Goal: Find contact information: Find contact information

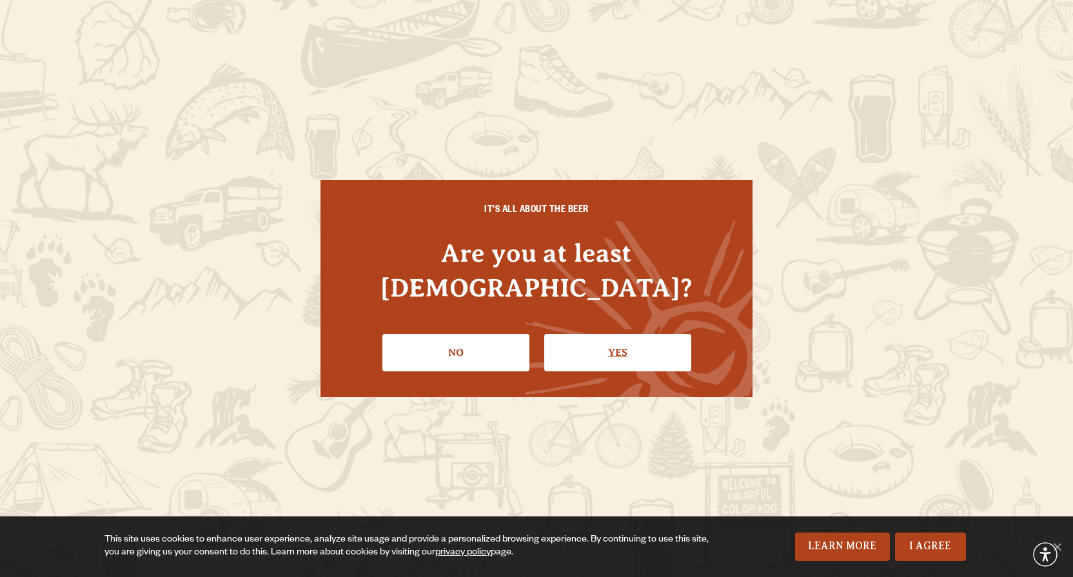
click at [636, 334] on link "Yes" at bounding box center [617, 352] width 147 height 37
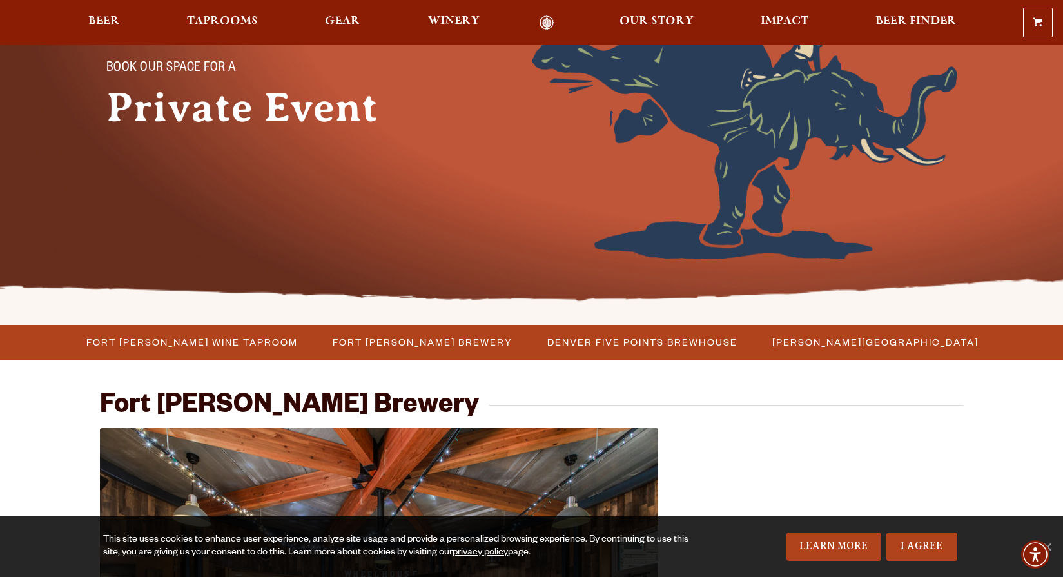
scroll to position [64, 0]
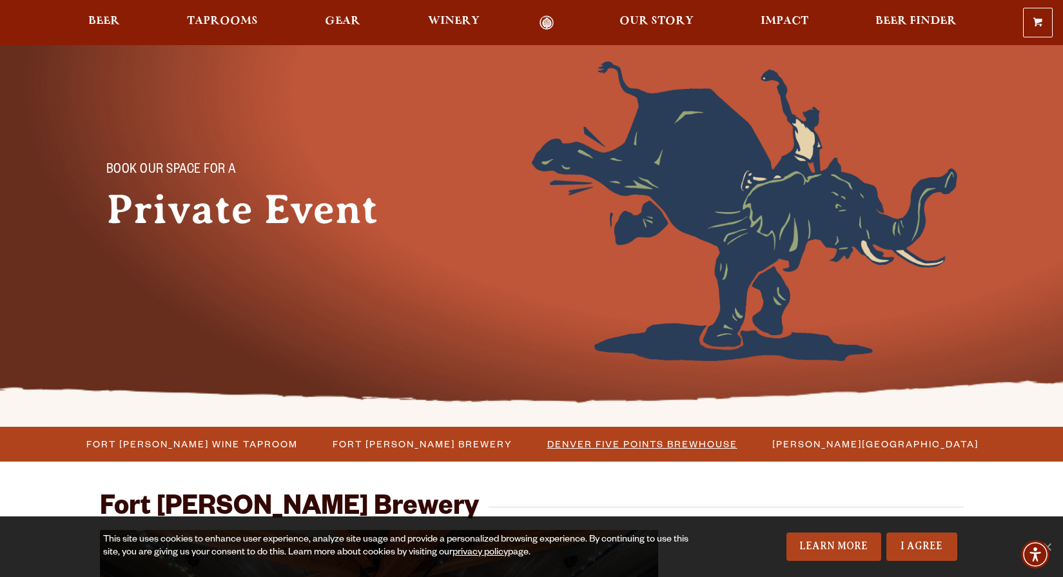
click at [653, 442] on span "Denver Five Points Brewhouse" at bounding box center [642, 444] width 190 height 19
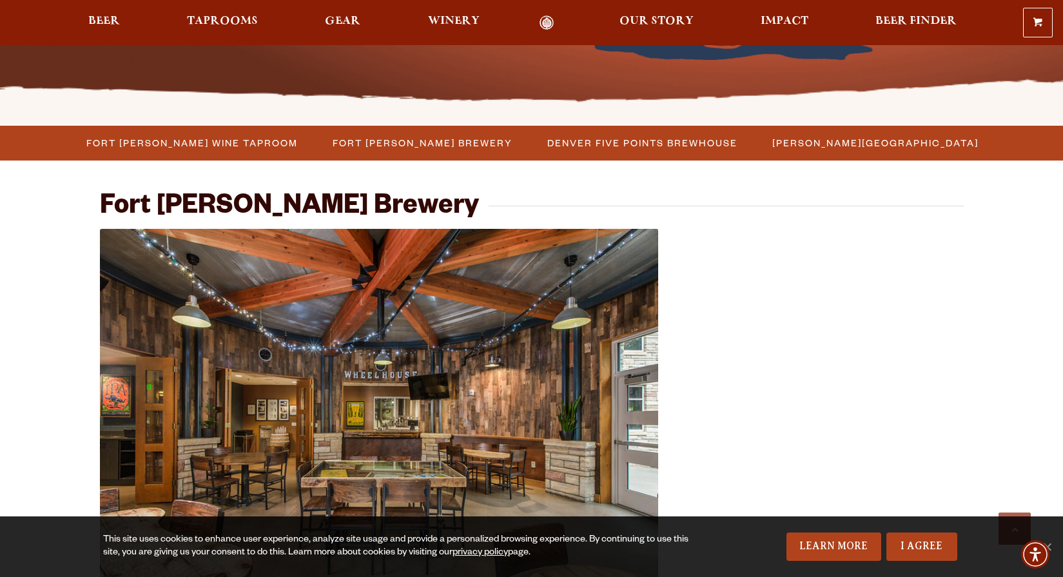
scroll to position [343, 0]
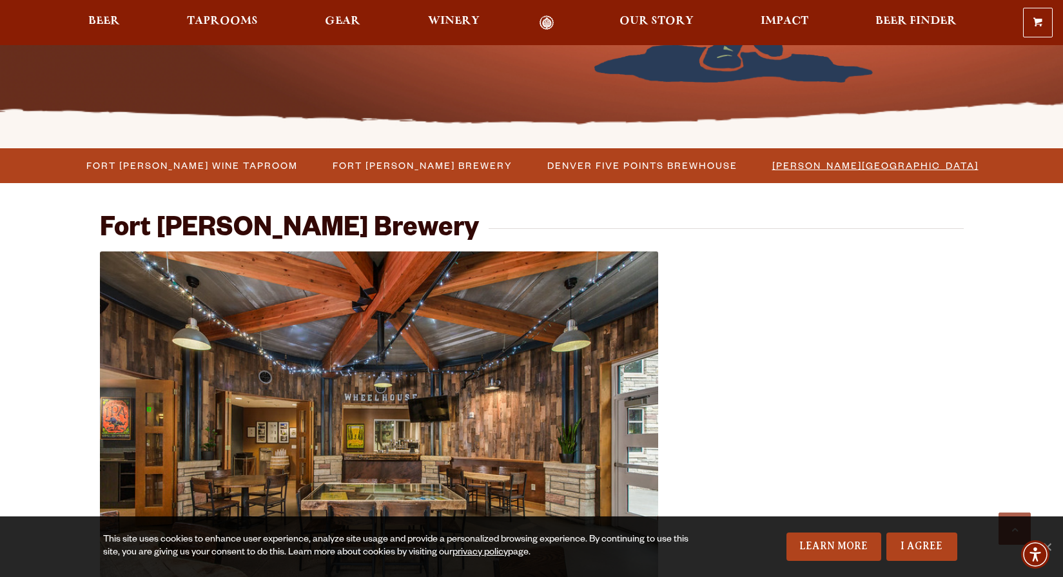
click at [868, 158] on span "[PERSON_NAME][GEOGRAPHIC_DATA]" at bounding box center [875, 165] width 206 height 19
click at [659, 159] on span "Denver Five Points Brewhouse" at bounding box center [642, 165] width 190 height 19
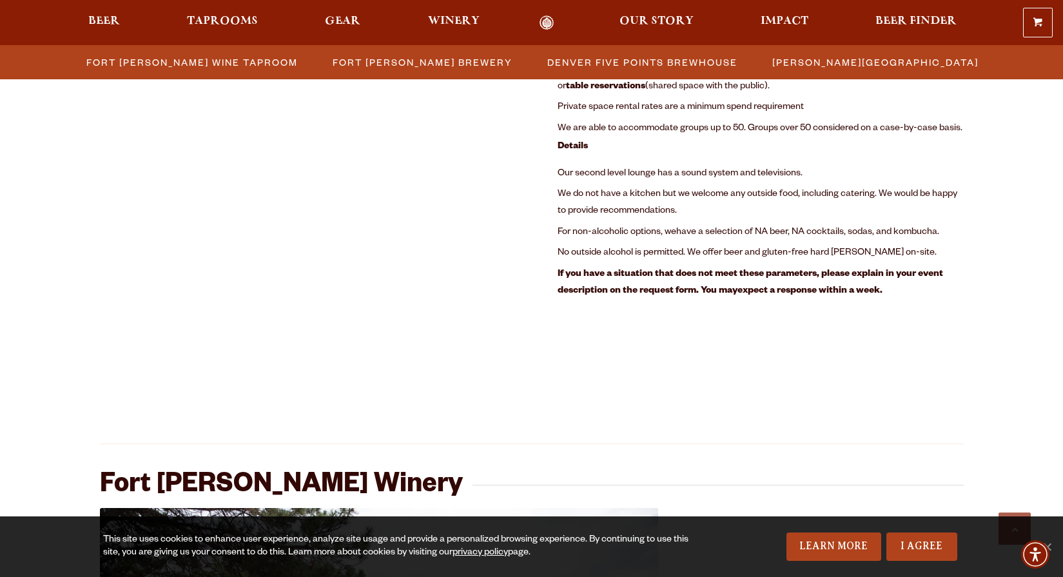
scroll to position [1761, 0]
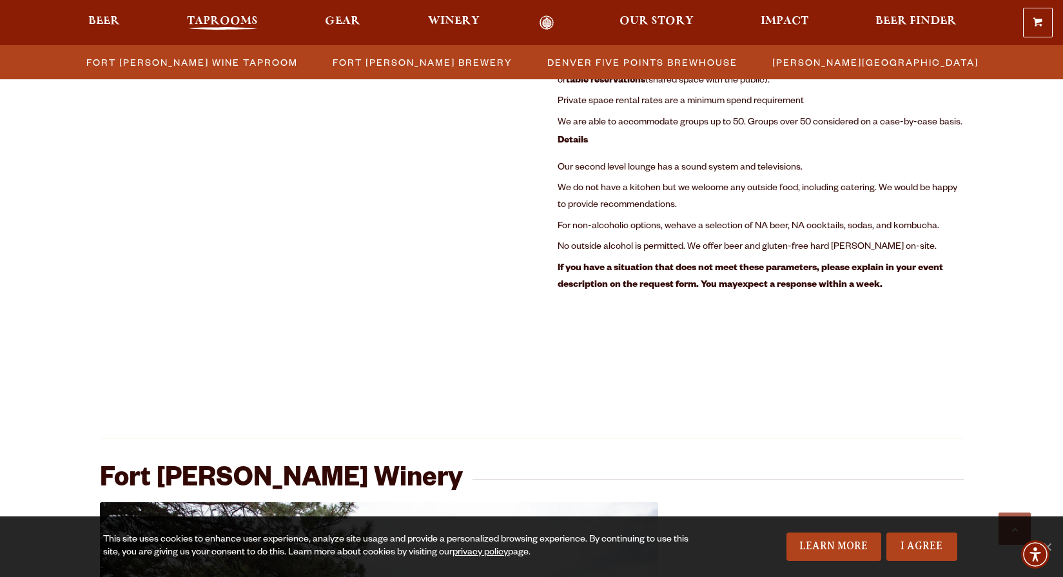
click at [228, 16] on span "Taprooms" at bounding box center [222, 21] width 71 height 10
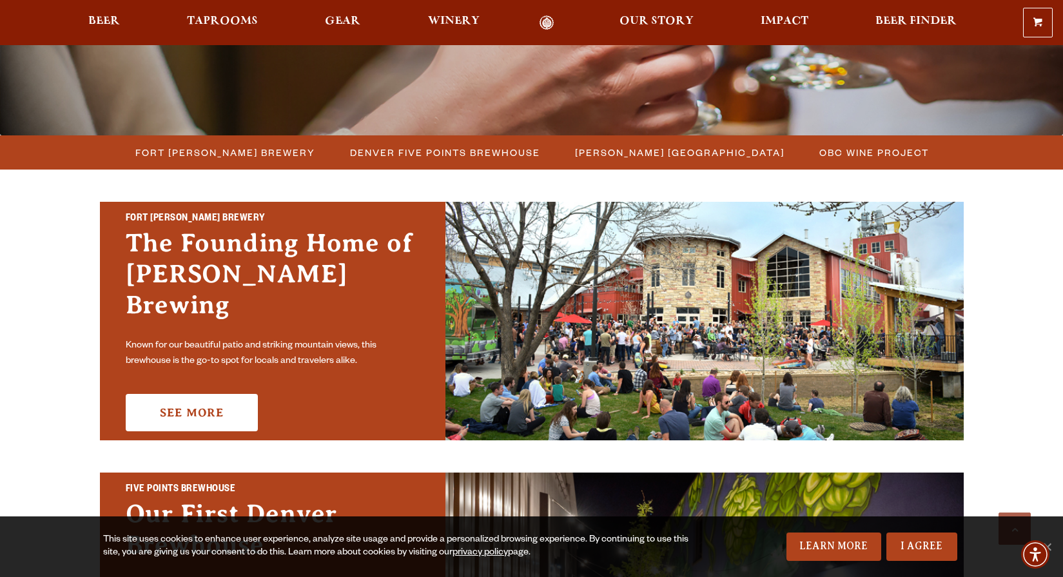
scroll to position [322, 0]
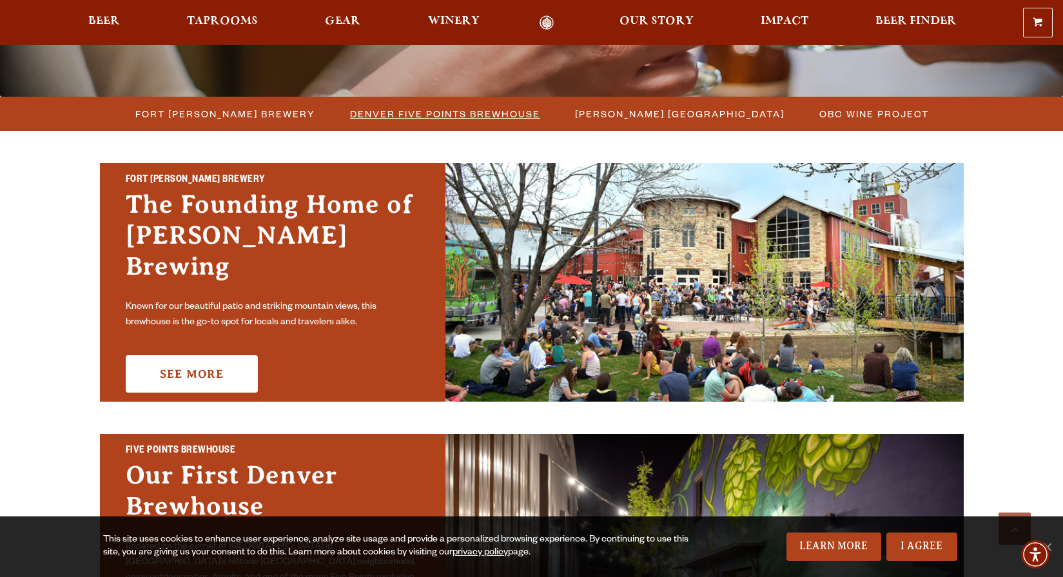
click at [441, 114] on span "Denver Five Points Brewhouse" at bounding box center [445, 113] width 190 height 19
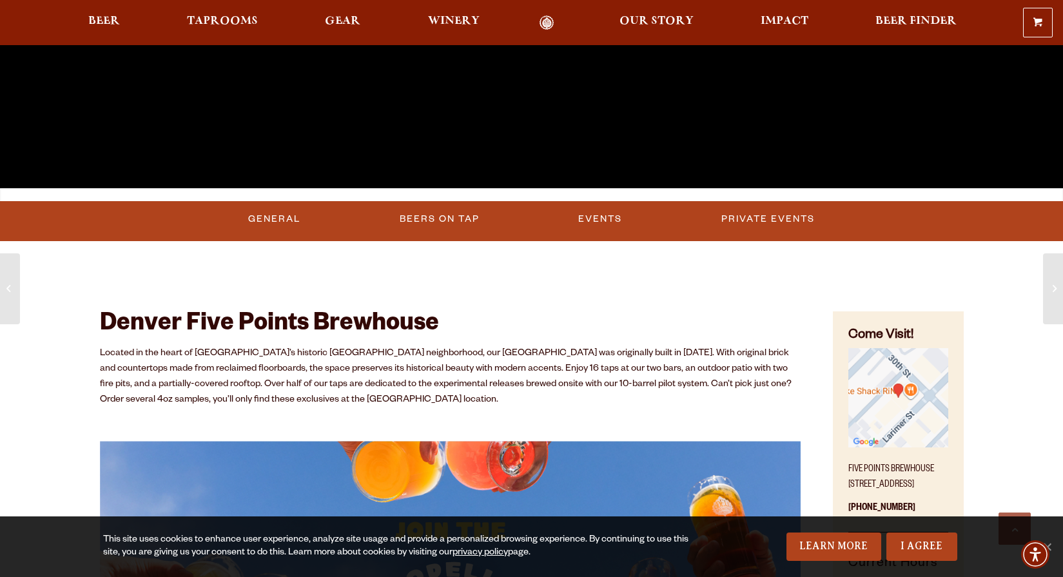
scroll to position [334, 0]
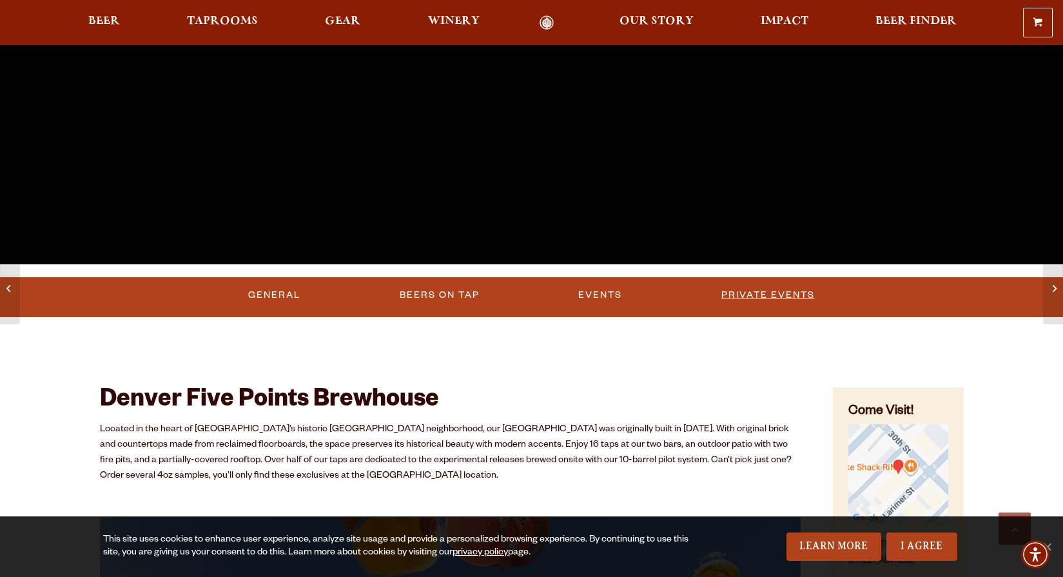
drag, startPoint x: 767, startPoint y: 295, endPoint x: 698, endPoint y: 309, distance: 71.1
click at [767, 295] on link "Private Events" at bounding box center [768, 295] width 104 height 30
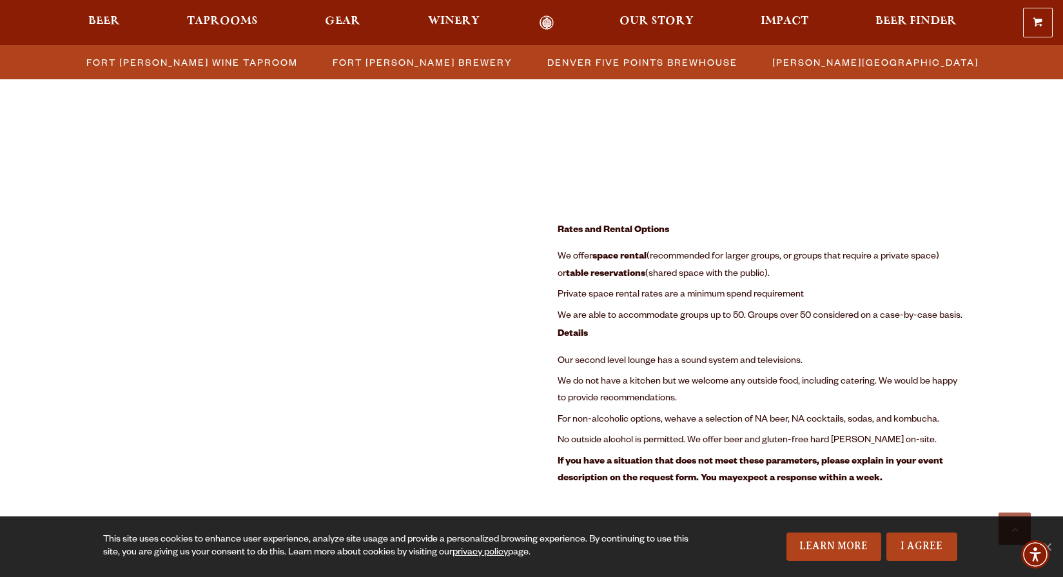
scroll to position [1117, 0]
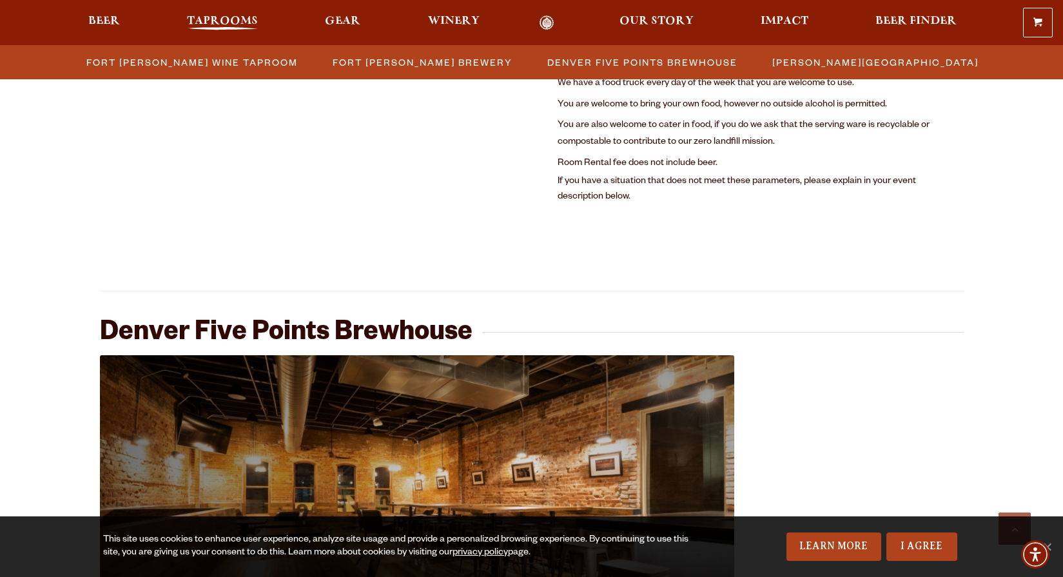
click at [190, 21] on span "Taprooms" at bounding box center [222, 21] width 71 height 10
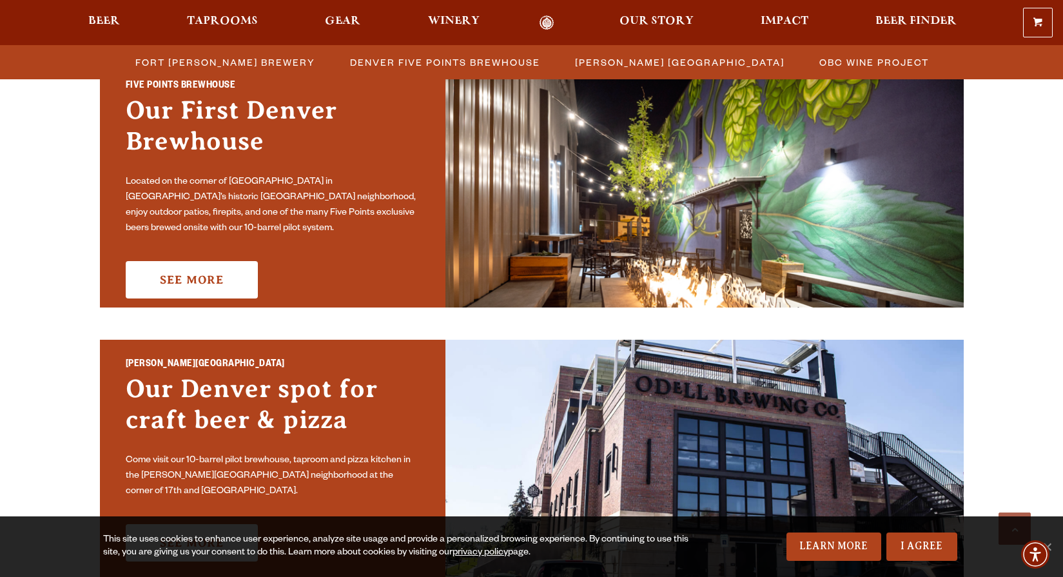
scroll to position [709, 0]
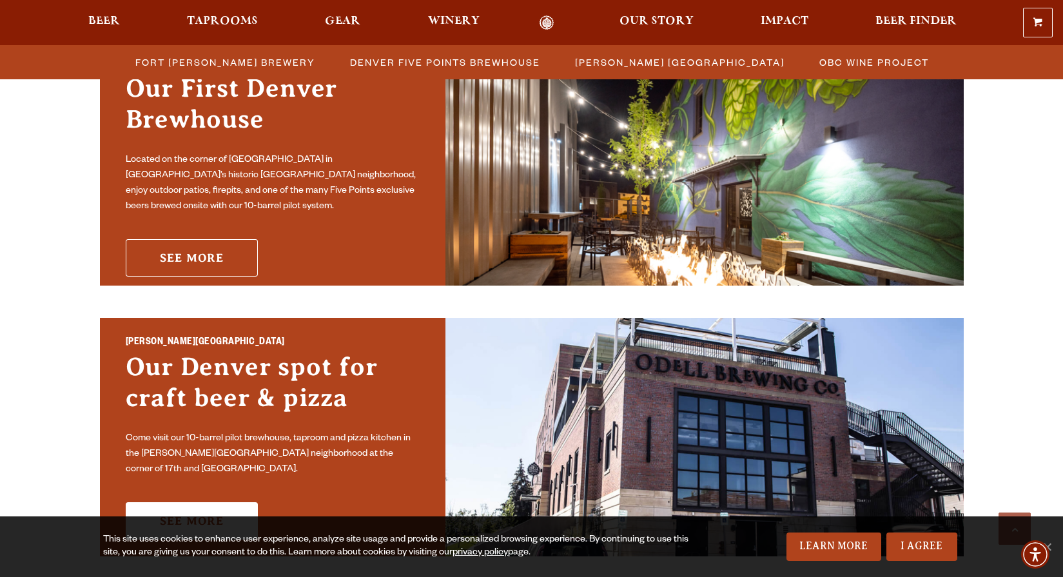
click at [168, 243] on link "See More" at bounding box center [192, 257] width 132 height 37
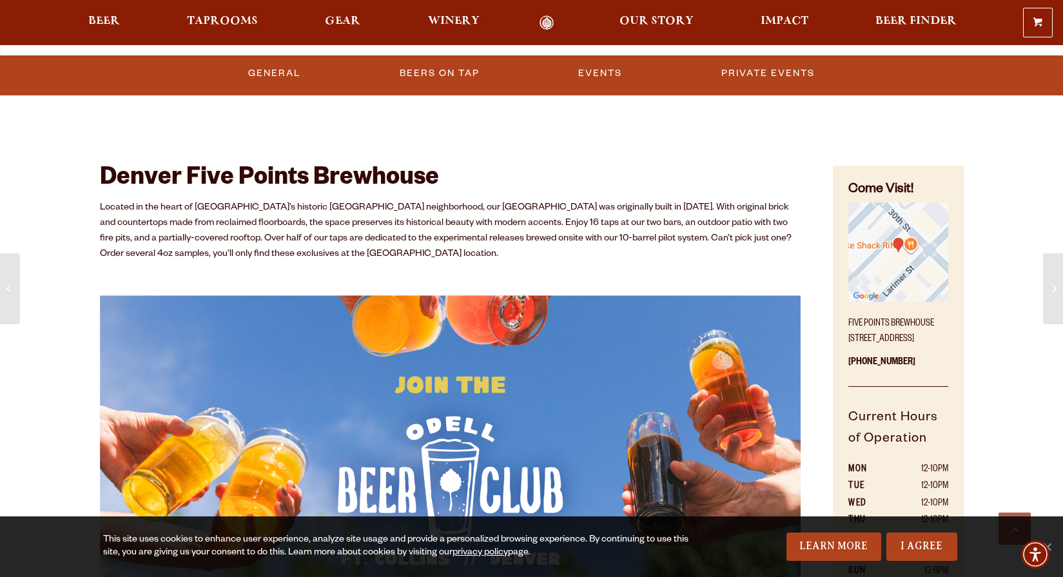
scroll to position [584, 0]
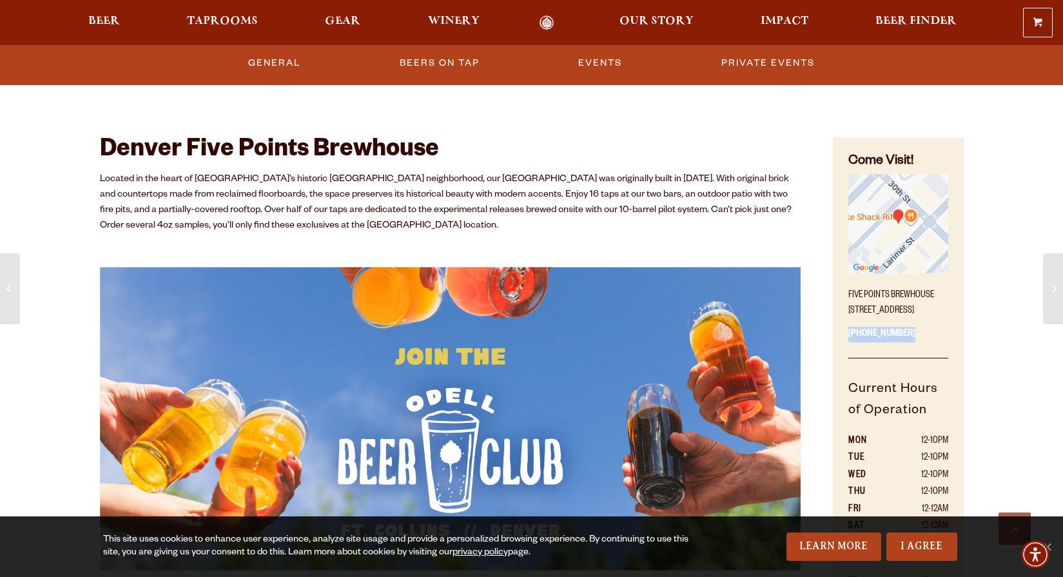
drag, startPoint x: 929, startPoint y: 349, endPoint x: 848, endPoint y: 348, distance: 81.2
click at [848, 348] on div "Come Visit! [GEOGRAPHIC_DATA] [STREET_ADDRESS] [PHONE_NUMBER] Current Hours of …" at bounding box center [898, 425] width 130 height 577
